Goal: Task Accomplishment & Management: Manage account settings

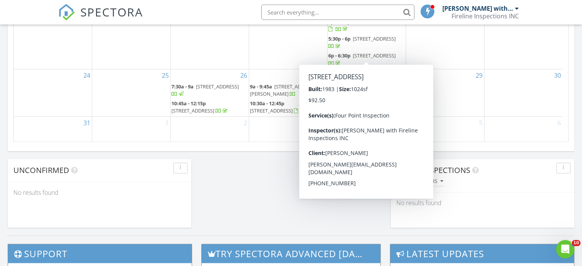
scroll to position [574, 0]
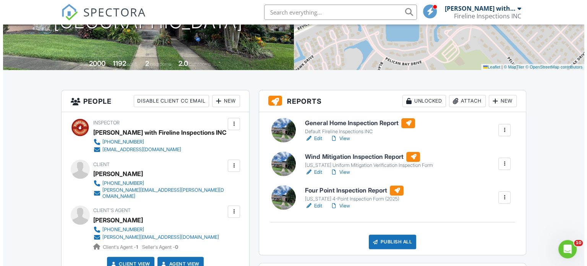
scroll to position [76, 0]
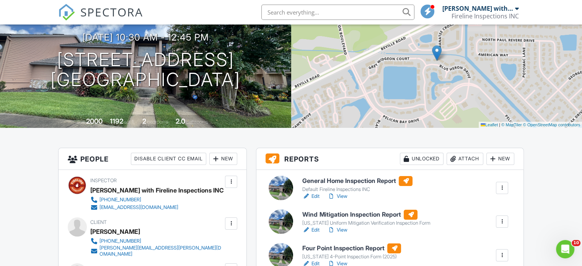
click at [474, 156] on div "Attach" at bounding box center [464, 159] width 37 height 12
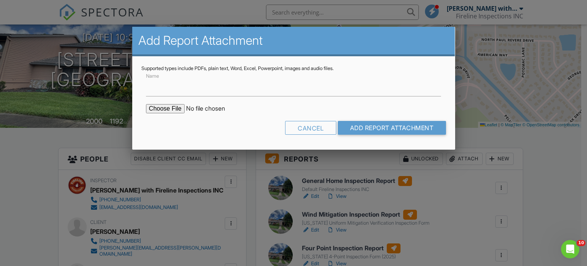
click at [165, 107] on input "file" at bounding box center [211, 108] width 130 height 9
type input "C:\fakepath\SR543828_WDO_129_Blue_Heron_Dr_APT_D_CHRISTINA_KARNS_08272025.pdf"
click at [188, 94] on input "Name" at bounding box center [294, 87] width 296 height 19
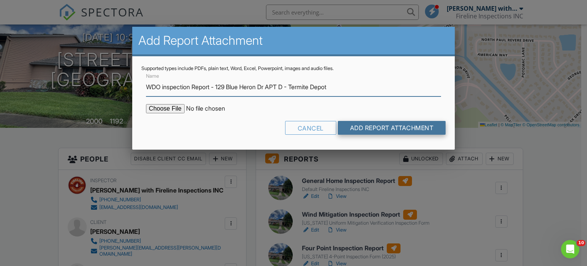
type input "WDO inspection Report - 129 Blue Heron Dr APT D - Termite Depot"
click at [429, 126] on input "Add Report Attachment" at bounding box center [392, 128] width 108 height 14
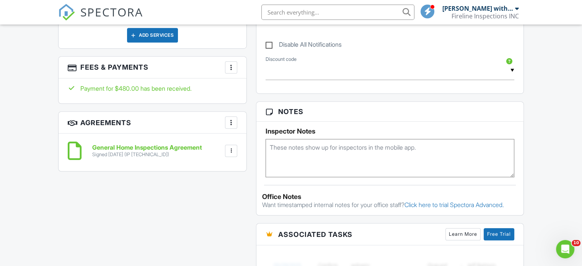
scroll to position [574, 0]
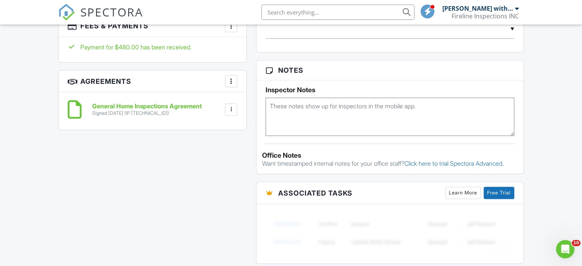
click at [165, 103] on h6 "General Home Inspections Agreement" at bounding box center [147, 106] width 110 height 7
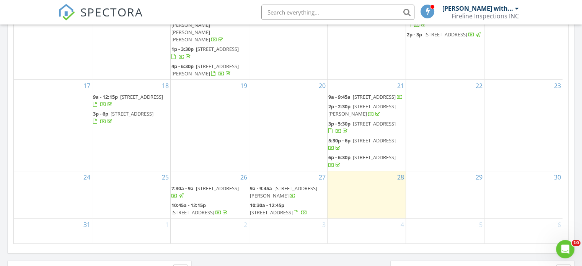
scroll to position [497, 0]
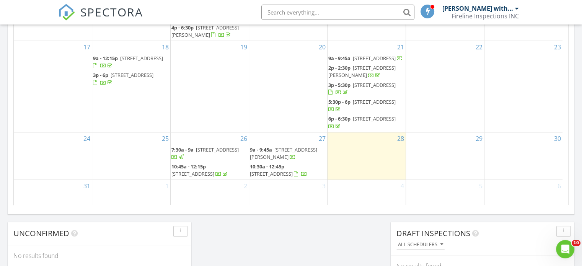
click at [286, 170] on span "129 Blue Heron Dr Apt D, Daytona Beach 32119" at bounding box center [271, 173] width 43 height 7
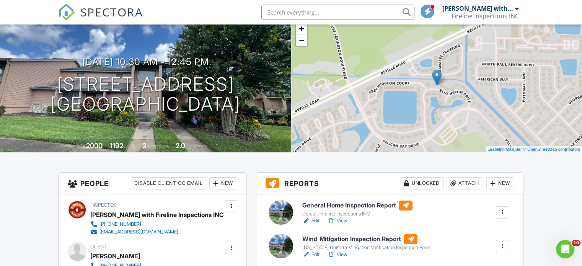
scroll to position [229, 0]
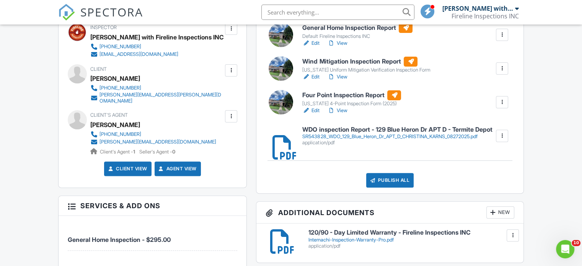
click at [339, 109] on link "View" at bounding box center [337, 111] width 20 height 8
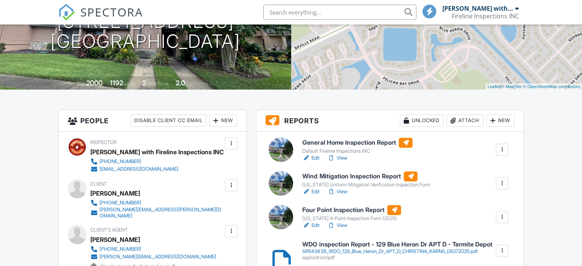
click at [345, 192] on link "View" at bounding box center [337, 192] width 20 height 8
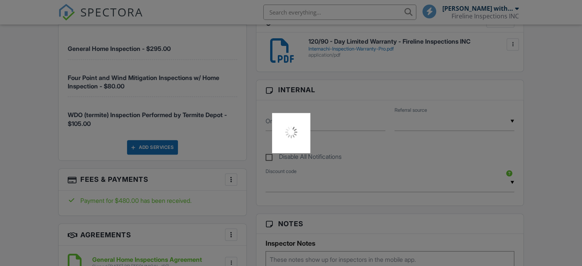
scroll to position [459, 0]
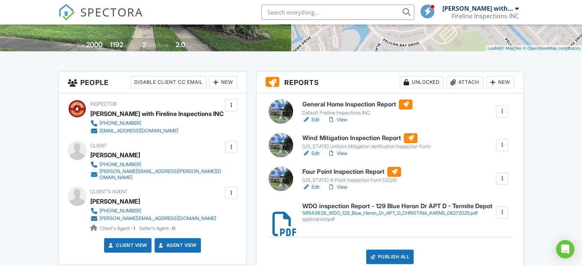
click at [316, 154] on link "Edit" at bounding box center [310, 153] width 17 height 8
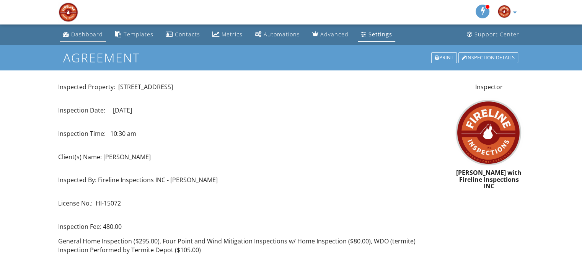
click at [97, 36] on div "Dashboard" at bounding box center [87, 34] width 32 height 7
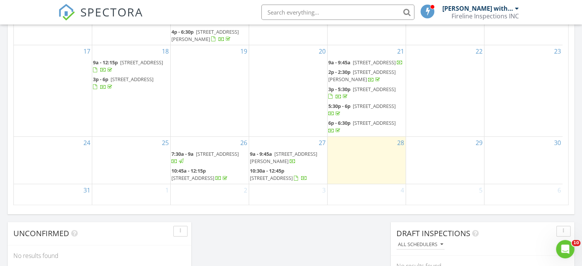
scroll to position [74, 0]
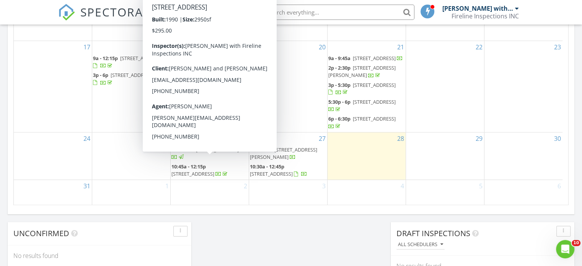
click at [214, 170] on span "3726 Fiddlers Creek Rd W, Jacksonville 32224" at bounding box center [192, 173] width 43 height 7
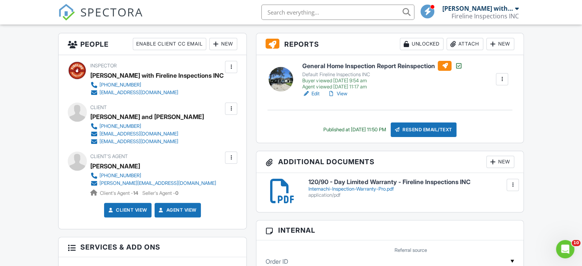
click at [344, 94] on link "View" at bounding box center [337, 94] width 20 height 8
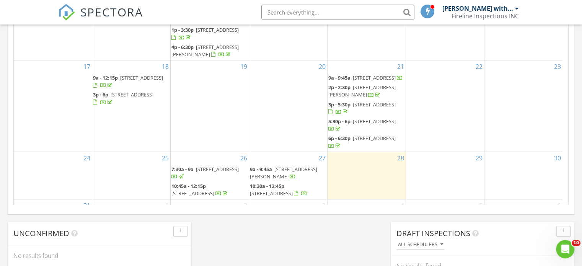
scroll to position [74, 0]
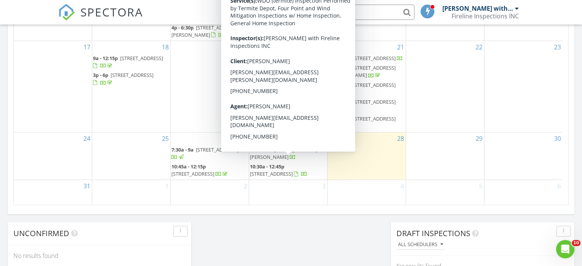
click at [292, 170] on span "[STREET_ADDRESS]" at bounding box center [271, 173] width 43 height 7
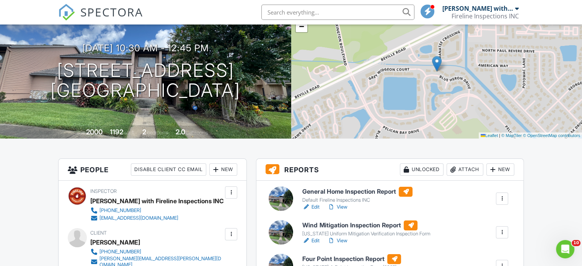
scroll to position [153, 0]
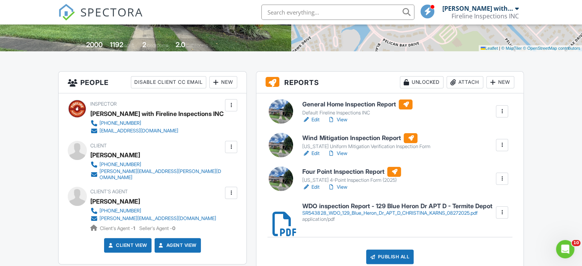
click at [376, 255] on div "Publish All" at bounding box center [390, 256] width 48 height 15
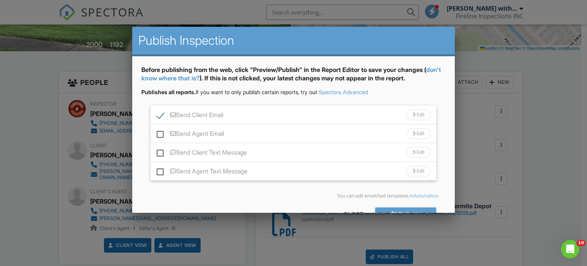
click at [569, 171] on div at bounding box center [293, 128] width 587 height 332
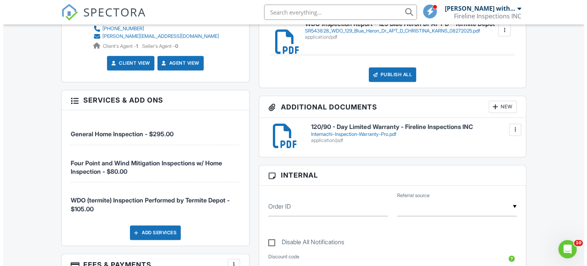
scroll to position [322, 0]
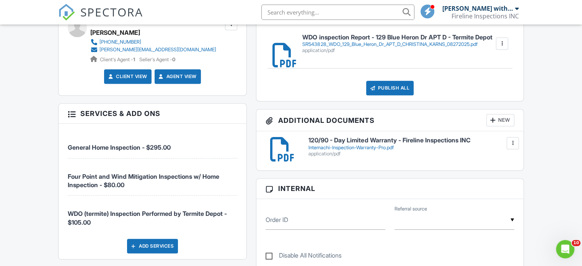
click at [400, 88] on div "Publish All" at bounding box center [390, 88] width 48 height 15
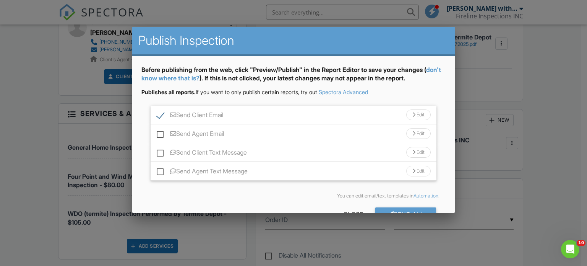
click at [160, 153] on label "Send Client Text Message" at bounding box center [202, 154] width 90 height 10
click at [160, 151] on input "Send Client Text Message" at bounding box center [159, 148] width 5 height 5
checkbox input "true"
click at [406, 114] on div "Edit" at bounding box center [418, 114] width 24 height 11
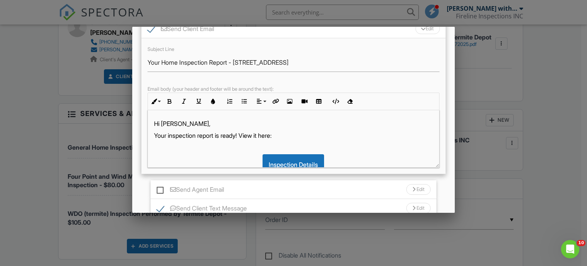
scroll to position [115, 0]
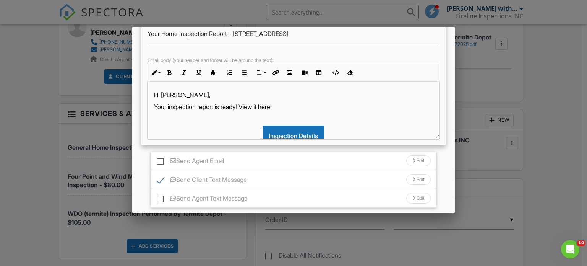
click at [310, 112] on div "Hi Christina, Your inspection report is ready! View it here: Inspection Details…" at bounding box center [294, 141] width 292 height 120
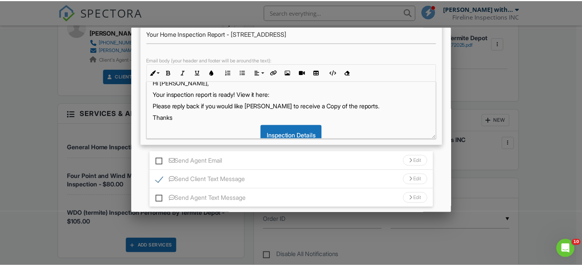
scroll to position [0, 0]
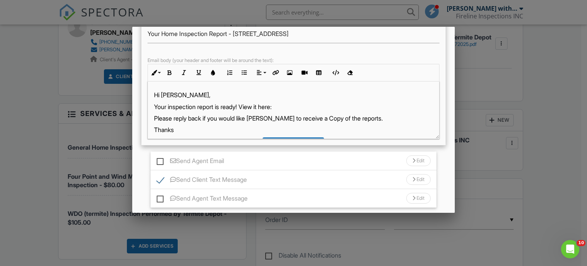
click at [578, 143] on div at bounding box center [293, 128] width 587 height 332
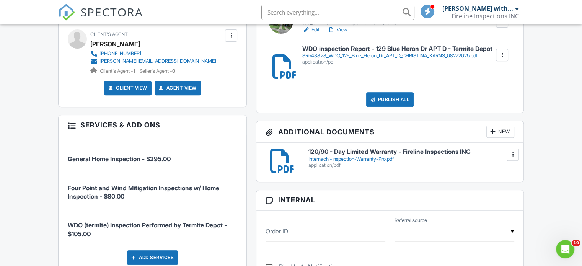
scroll to position [169, 0]
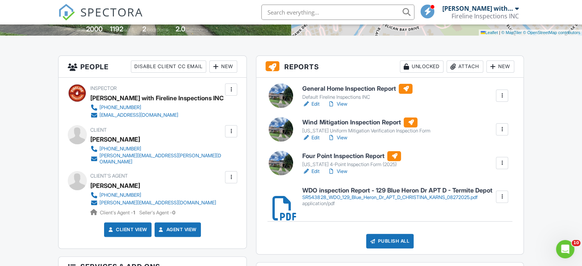
click at [340, 103] on link "View" at bounding box center [337, 104] width 20 height 8
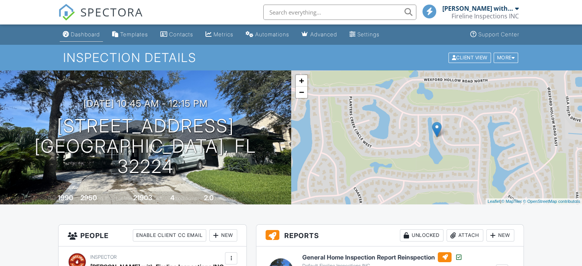
click at [99, 38] on link "Dashboard" at bounding box center [81, 35] width 43 height 14
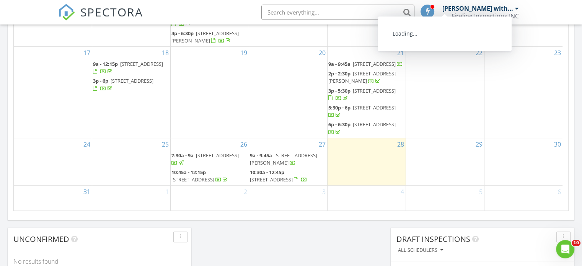
scroll to position [563, 0]
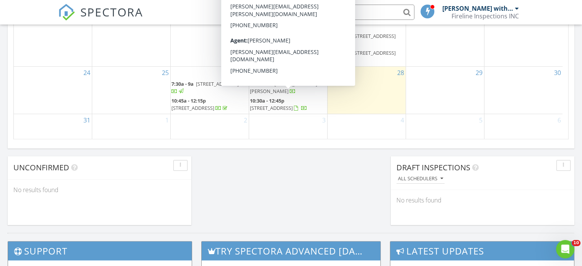
click at [292, 104] on span "129 Blue Heron Dr Apt D, Daytona Beach 32119" at bounding box center [271, 107] width 43 height 7
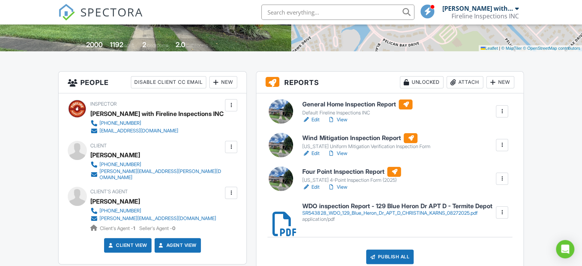
click at [391, 258] on div "Publish All" at bounding box center [390, 256] width 48 height 15
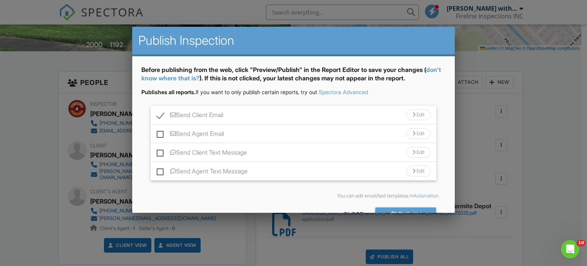
click at [406, 111] on div "Edit" at bounding box center [418, 114] width 24 height 11
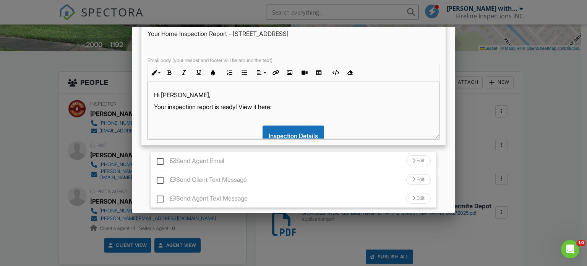
click at [301, 111] on div "Hi Christina, Your inspection report is ready! View it here: Inspection Details…" at bounding box center [294, 141] width 292 height 120
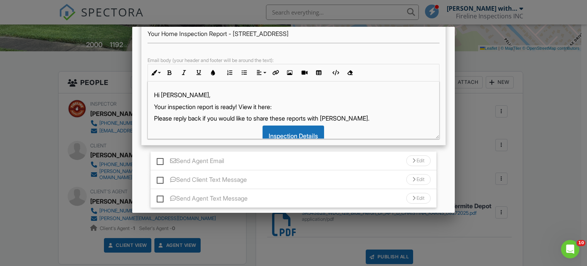
click at [267, 118] on p "Please reply back if you would like to share these reports with Sandy." at bounding box center [293, 118] width 279 height 8
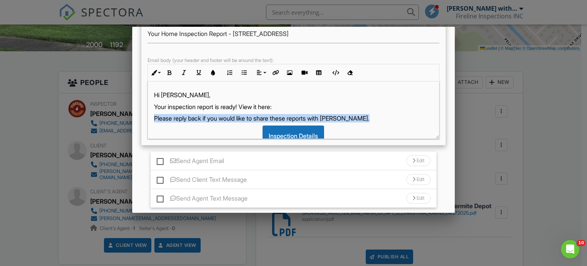
click at [267, 118] on p "Please reply back if you would like to share these reports with Sandy." at bounding box center [293, 118] width 279 height 8
click at [201, 75] on button "Underline" at bounding box center [199, 72] width 15 height 15
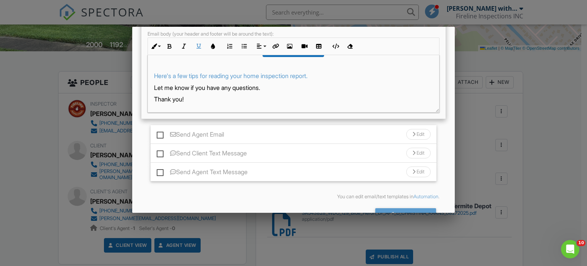
scroll to position [164, 0]
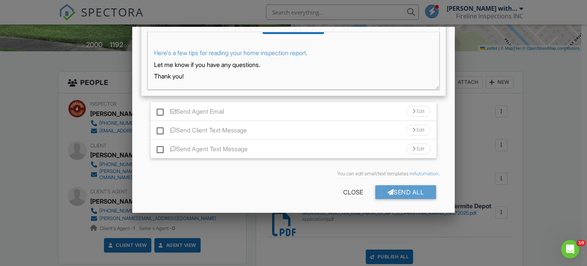
click at [392, 192] on div "Send All" at bounding box center [405, 192] width 61 height 14
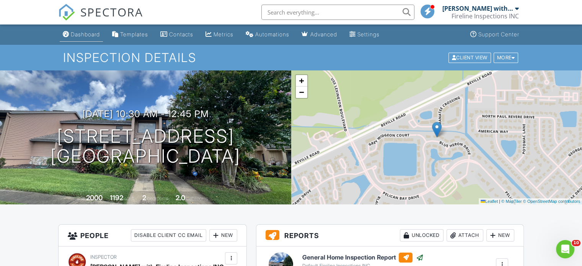
click at [75, 30] on link "Dashboard" at bounding box center [81, 35] width 43 height 14
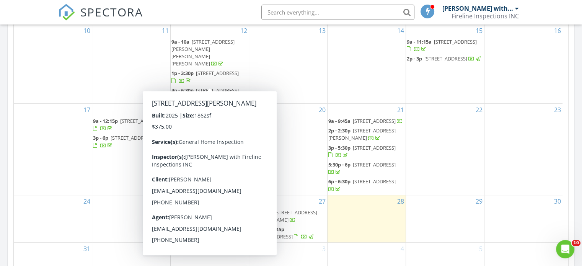
scroll to position [497, 0]
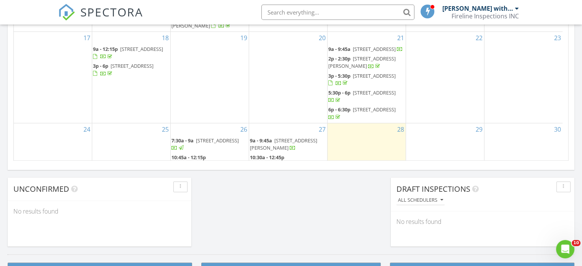
scroll to position [74, 0]
